Goal: Information Seeking & Learning: Learn about a topic

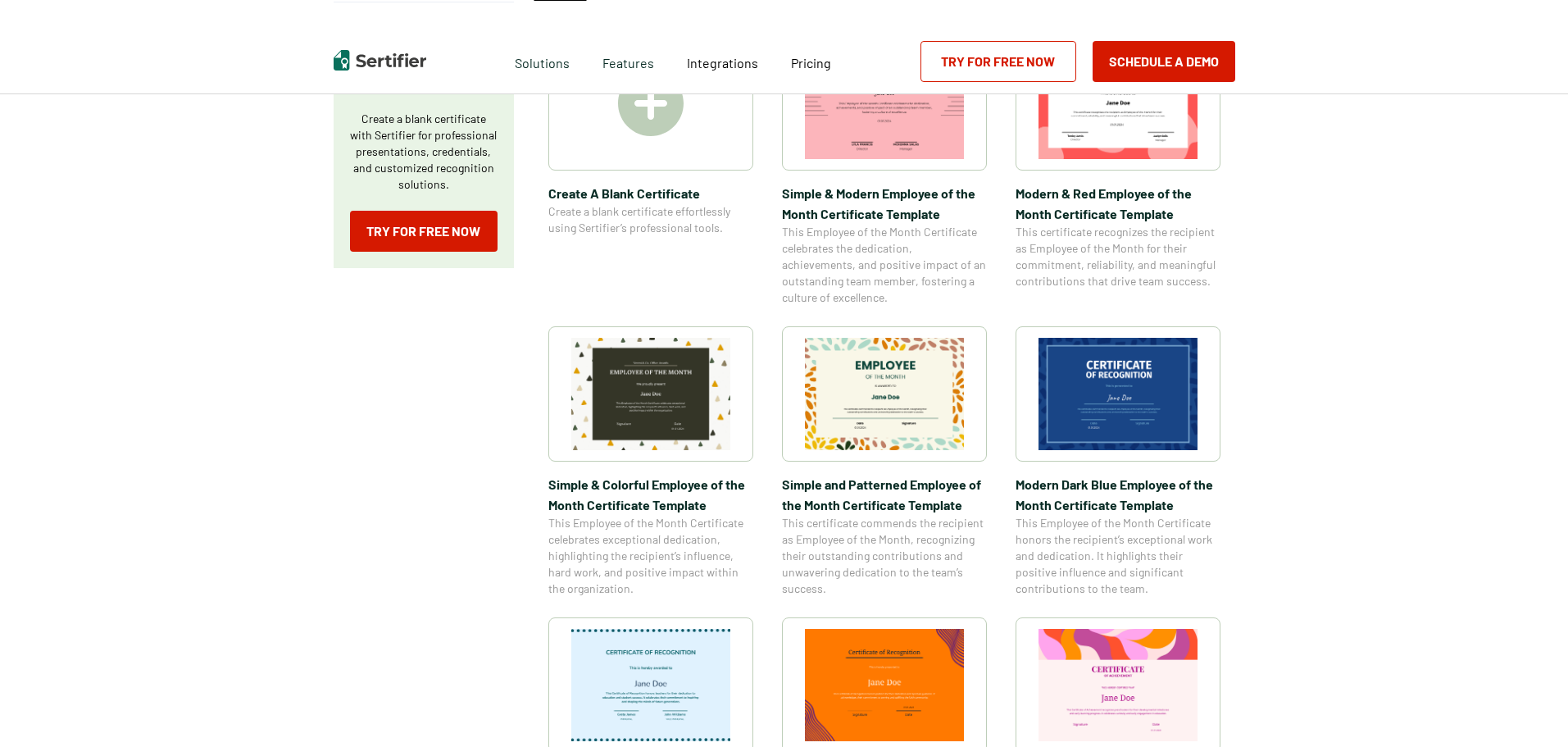
scroll to position [410, 0]
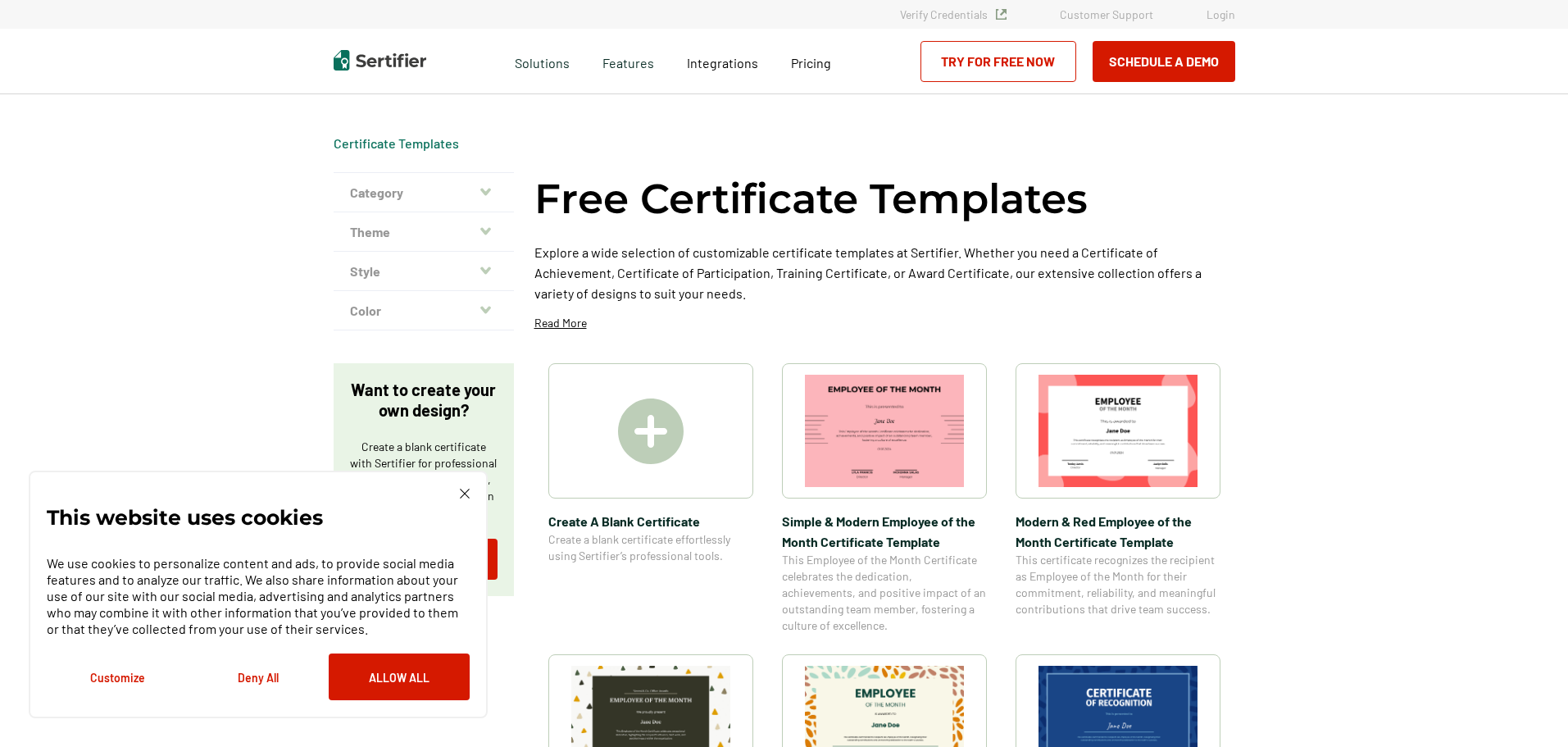
click at [479, 190] on button "Category" at bounding box center [424, 193] width 181 height 40
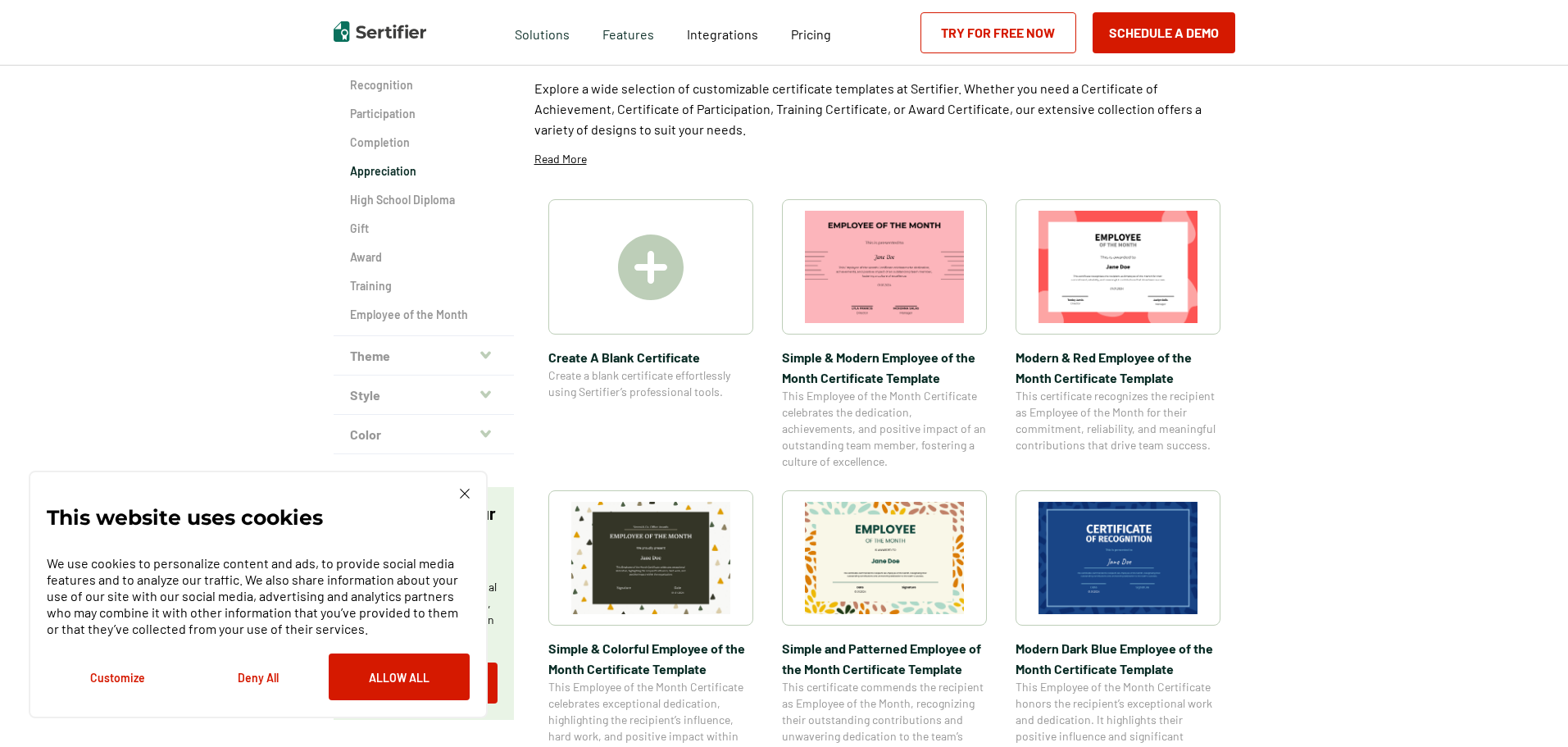
scroll to position [82, 0]
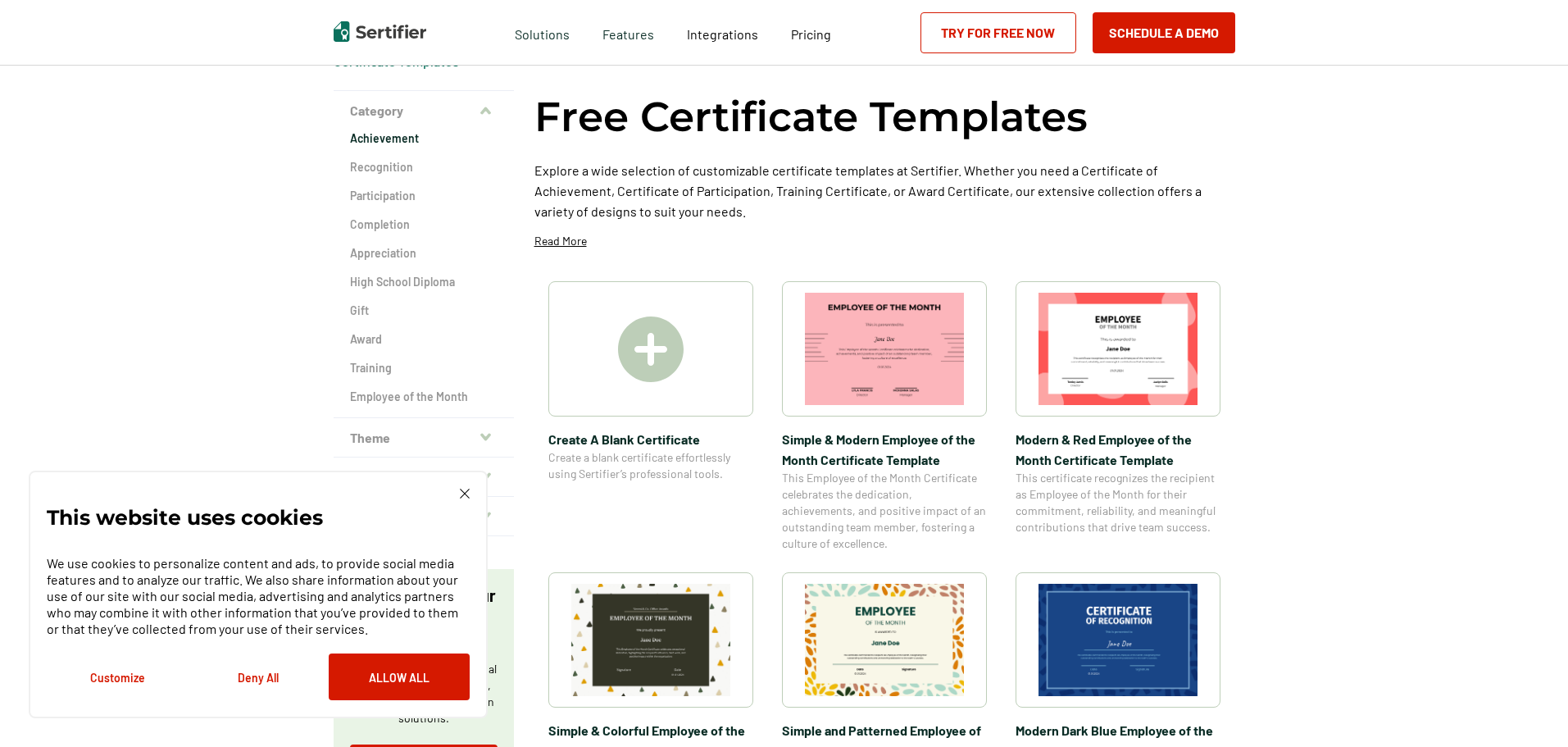
click at [406, 135] on h2 "Achievement" at bounding box center [423, 138] width 148 height 17
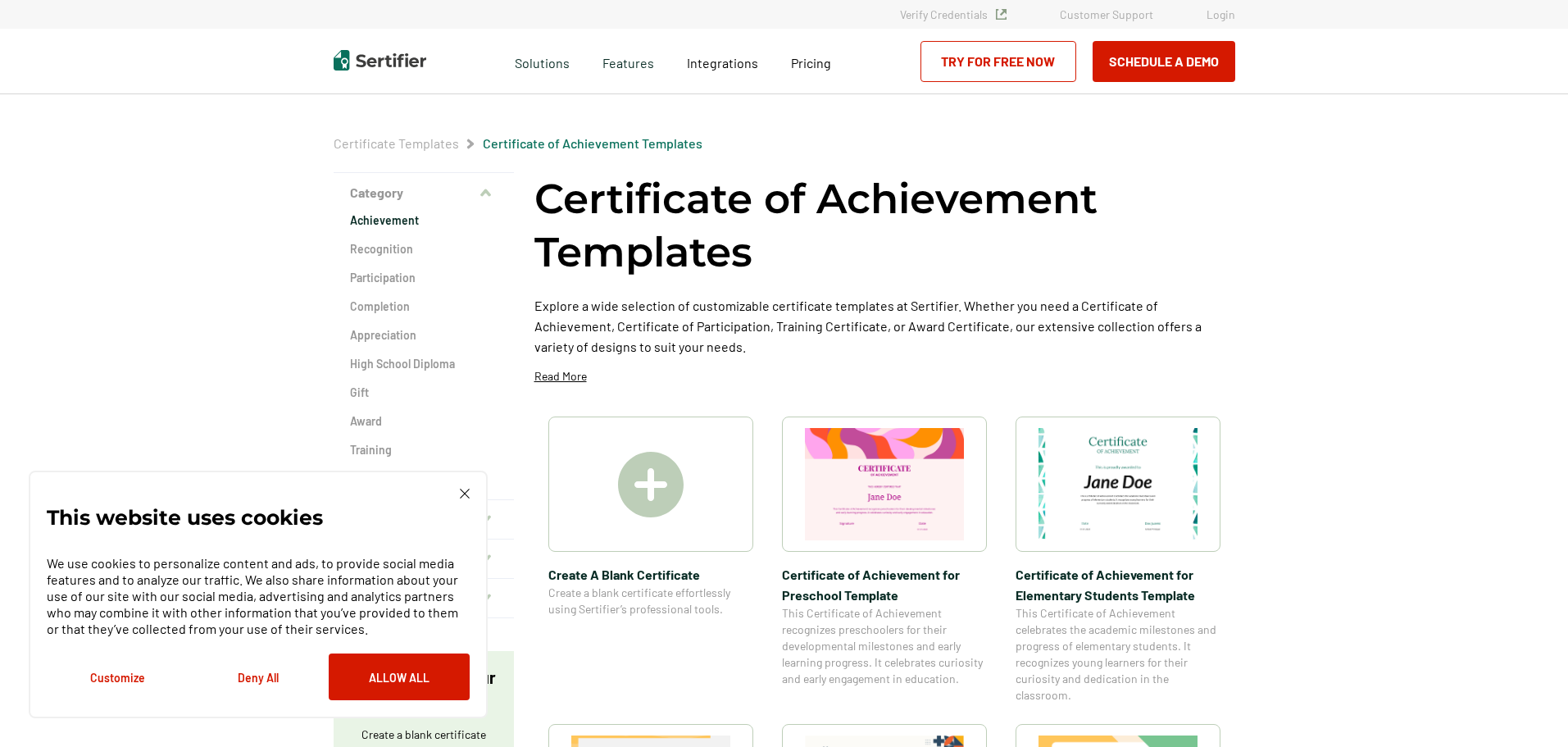
click at [468, 492] on img at bounding box center [465, 494] width 10 height 10
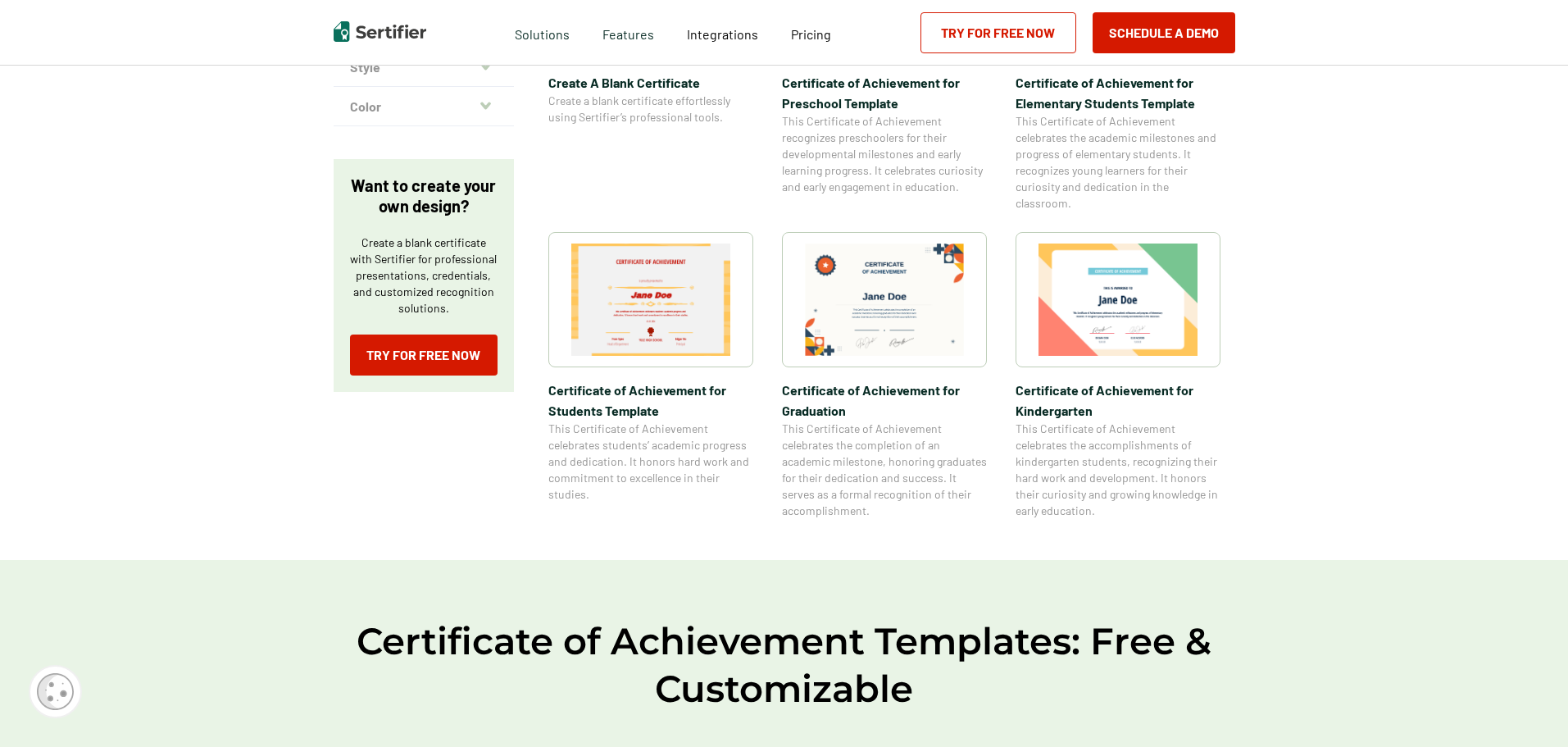
scroll to position [82, 0]
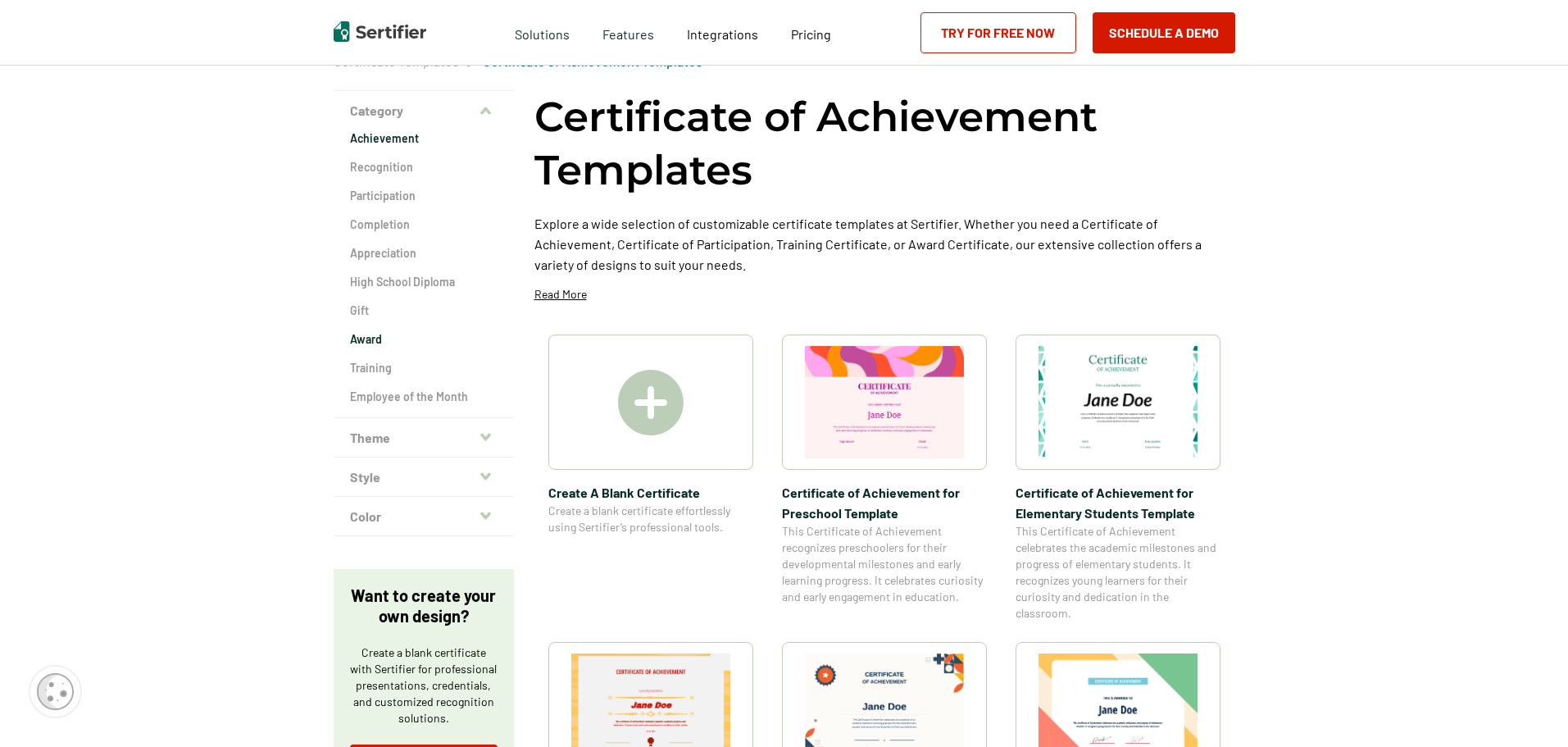
click at [361, 336] on h2 "Award" at bounding box center [423, 339] width 148 height 17
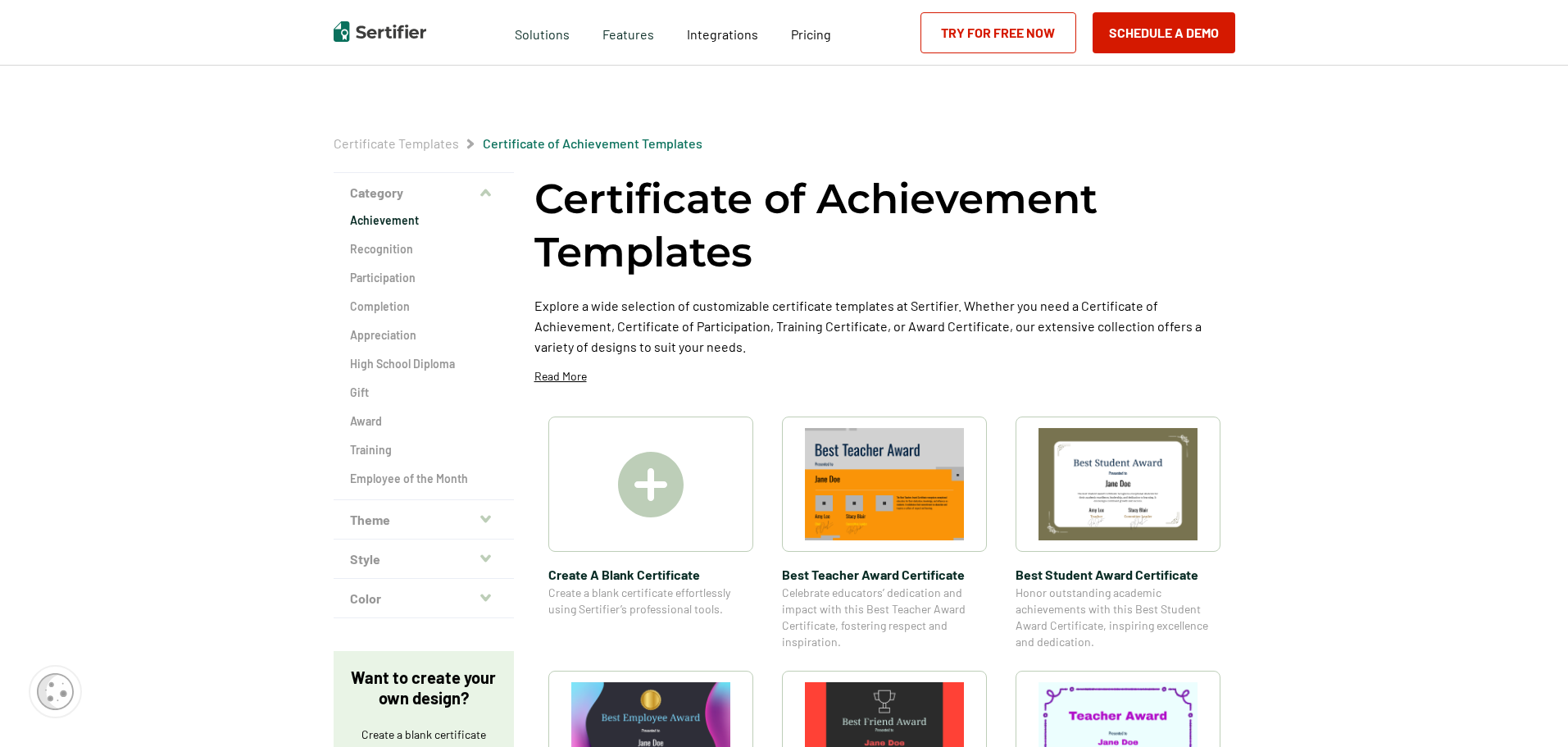
scroll to position [82, 0]
